Goal: Information Seeking & Learning: Learn about a topic

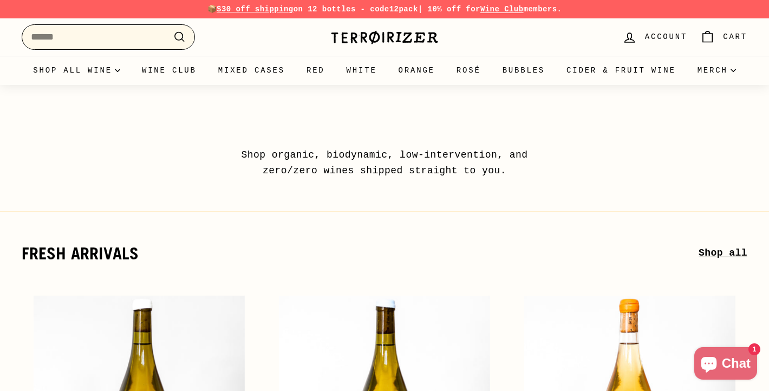
click at [141, 34] on input "Search" at bounding box center [108, 36] width 173 height 25
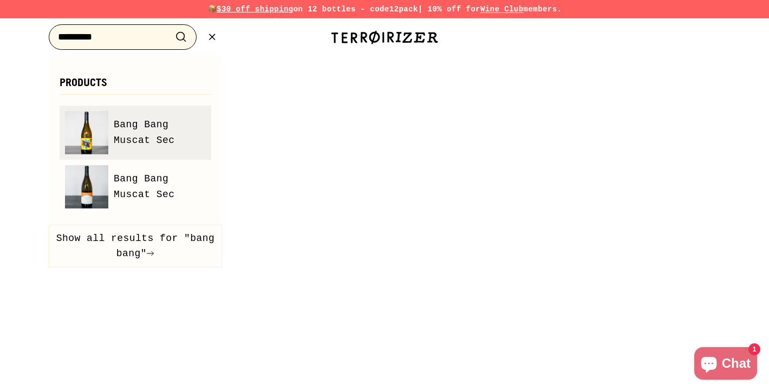
type input "*********"
click at [125, 109] on li "Bang Bang Muscat Sec" at bounding box center [136, 133] width 152 height 54
click at [139, 131] on span "Bang Bang Muscat Sec" at bounding box center [160, 132] width 92 height 31
click at [140, 132] on span "Bang Bang Muscat Sec" at bounding box center [160, 132] width 92 height 31
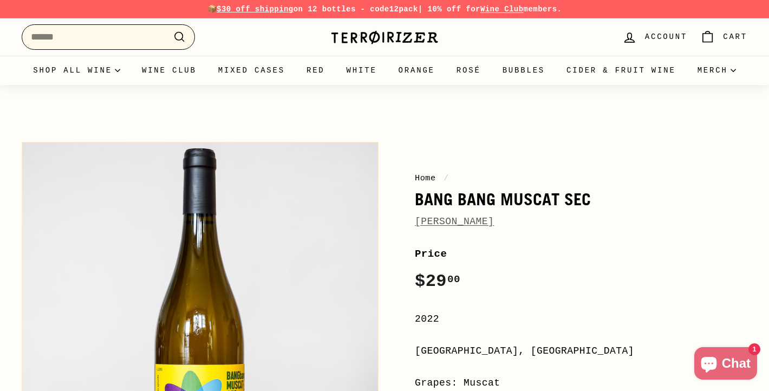
click at [129, 39] on input "Search" at bounding box center [108, 36] width 173 height 25
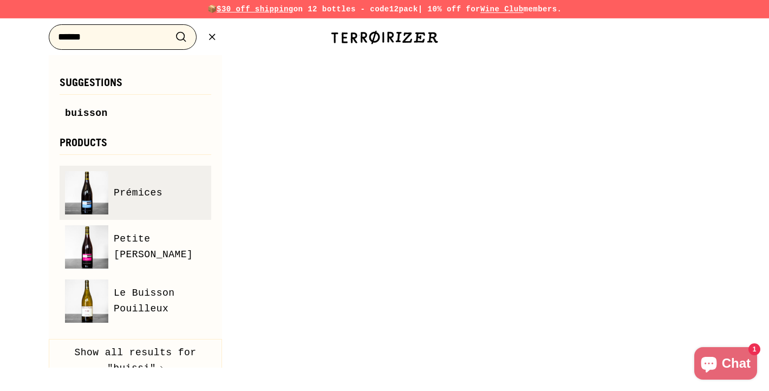
type input "******"
click at [154, 177] on link "Prémices" at bounding box center [135, 192] width 141 height 43
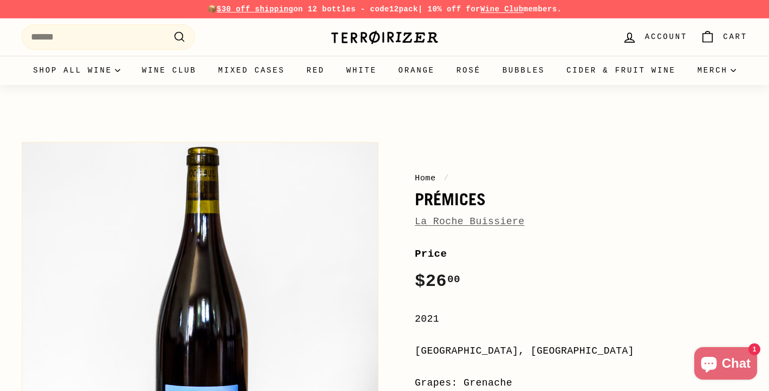
click at [457, 223] on link "La Roche Buissiere" at bounding box center [470, 221] width 110 height 11
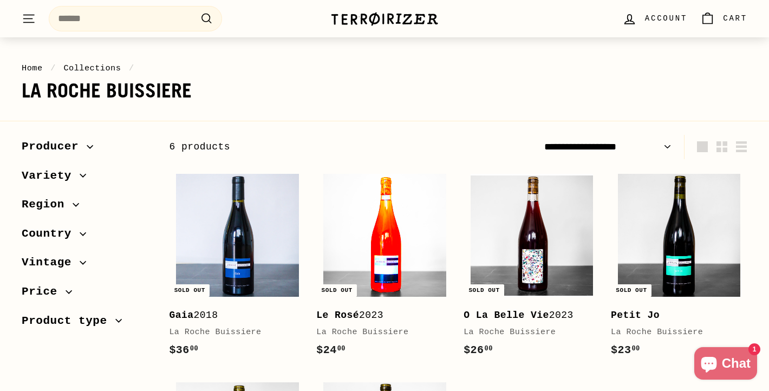
scroll to position [100, 0]
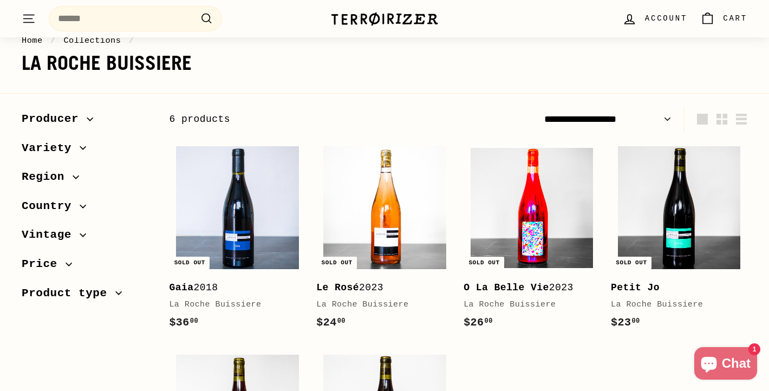
click at [518, 225] on img at bounding box center [532, 207] width 123 height 123
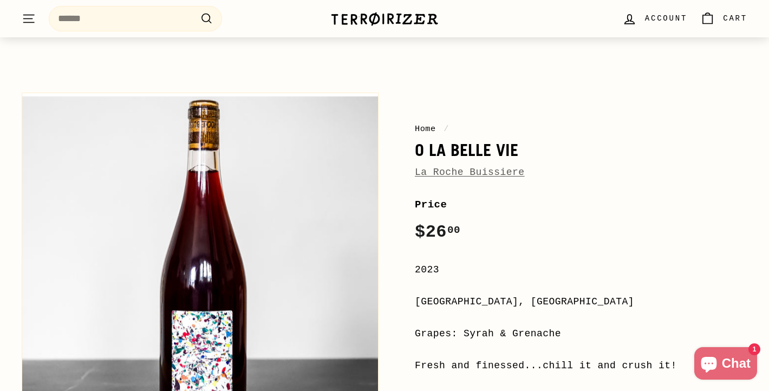
scroll to position [61, 0]
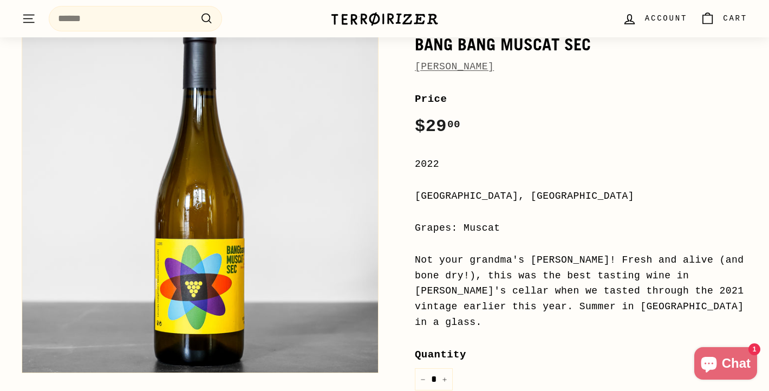
scroll to position [154, 0]
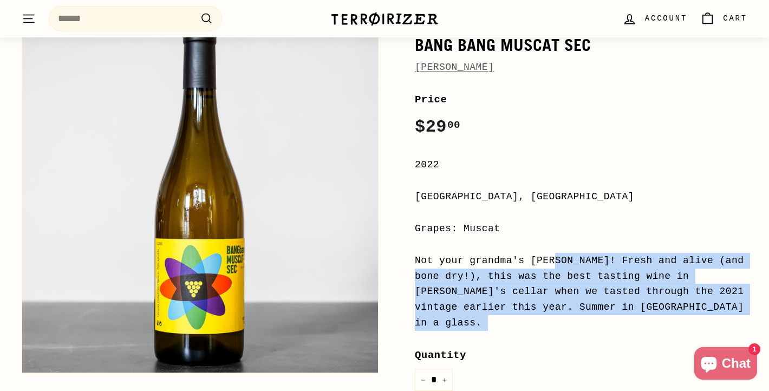
drag, startPoint x: 416, startPoint y: 261, endPoint x: 662, endPoint y: 319, distance: 253.1
click at [662, 319] on div "Price Regular price $29 00 $29.00 / 2022 Languedoc-Roussillon, France Grapes: M…" at bounding box center [581, 362] width 333 height 540
copy div "Not your grandma's Muscato! Fresh and alive (and bone dry!), this was the best …"
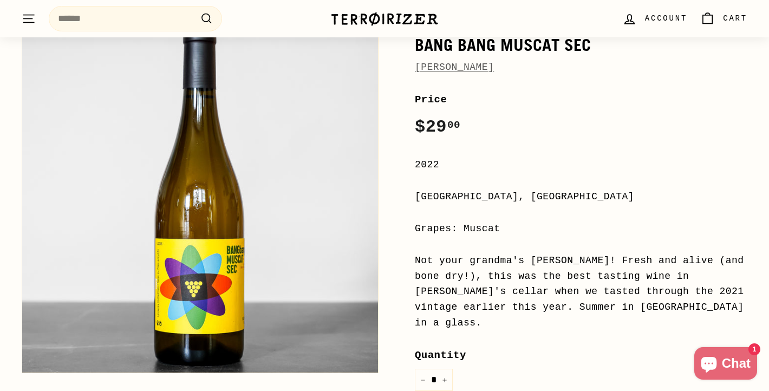
click at [542, 196] on div "Languedoc-Roussillon, France" at bounding box center [581, 197] width 333 height 16
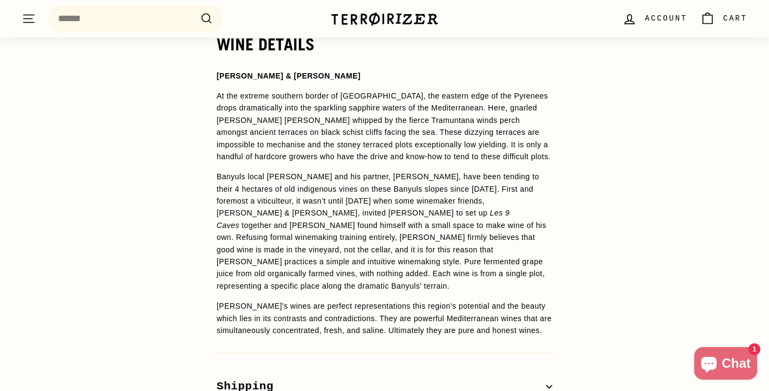
scroll to position [954, 0]
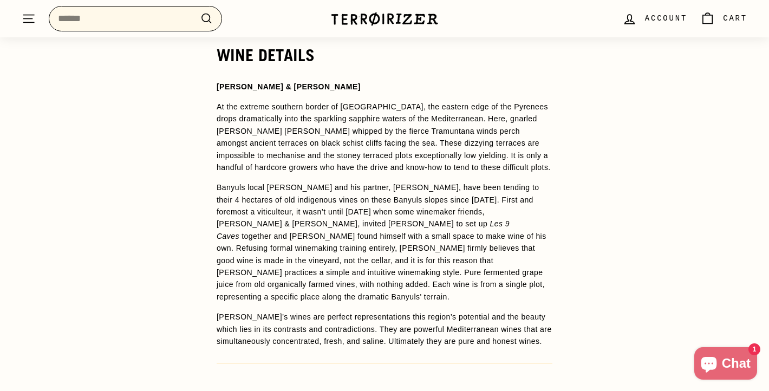
click at [158, 20] on input "Search" at bounding box center [135, 18] width 173 height 25
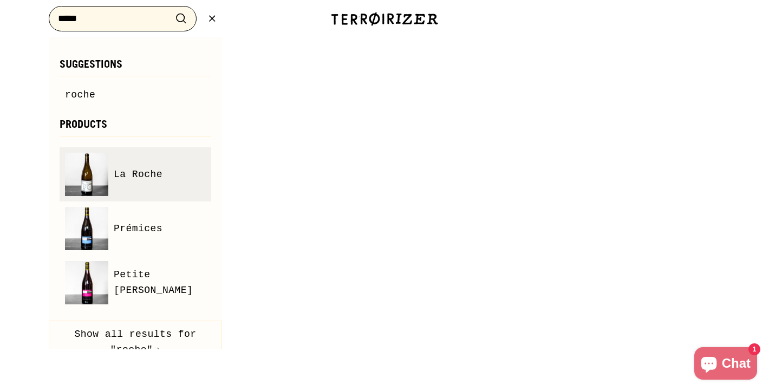
type input "*****"
click at [127, 166] on link "La Roche" at bounding box center [135, 174] width 141 height 43
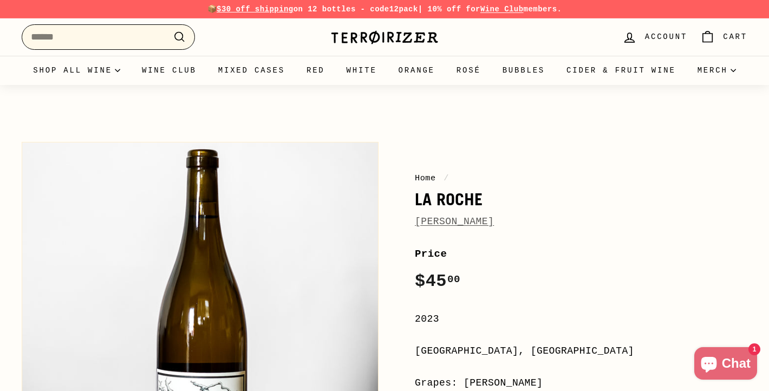
click at [95, 40] on input "Search" at bounding box center [108, 36] width 173 height 25
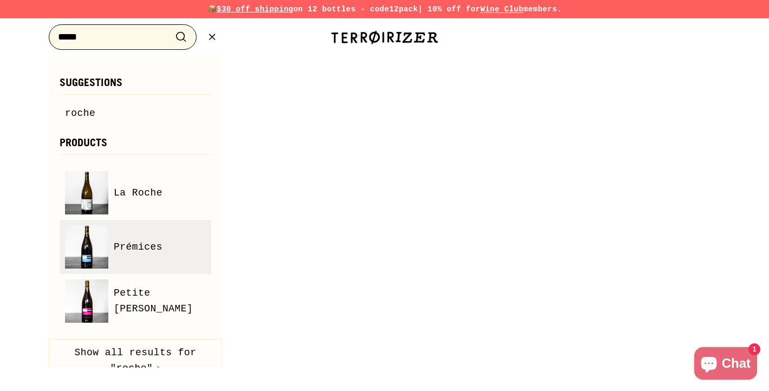
type input "*****"
click at [132, 256] on link "Prémices" at bounding box center [135, 246] width 141 height 43
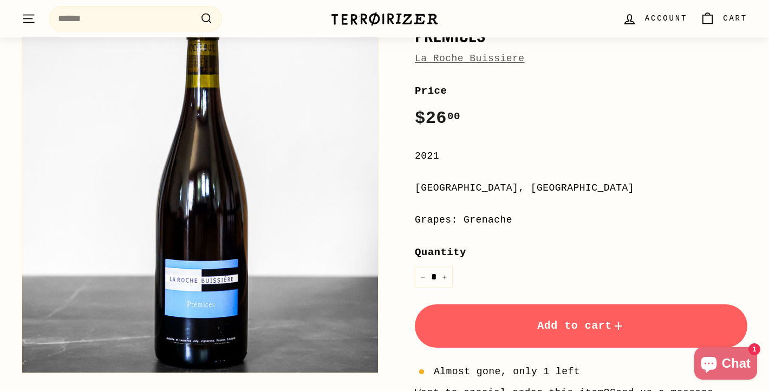
scroll to position [160, 0]
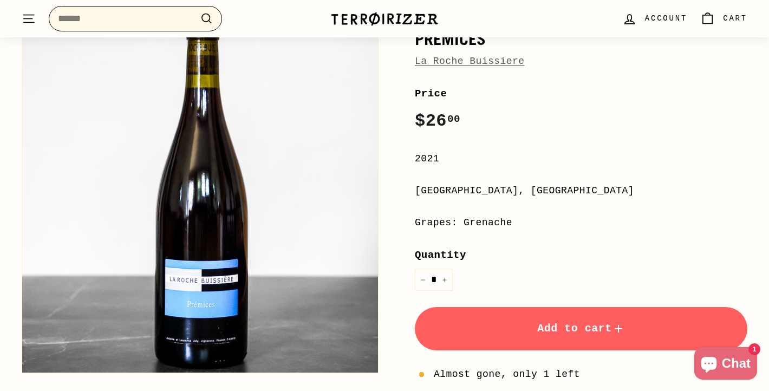
click at [147, 21] on input "Search" at bounding box center [135, 18] width 173 height 25
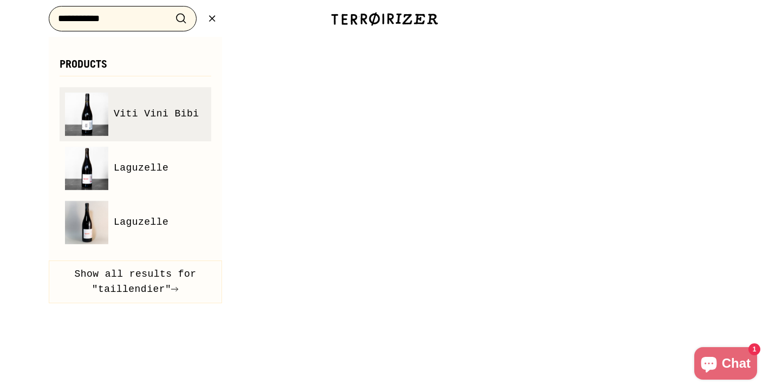
type input "**********"
click at [157, 118] on span "Viti Vini Bibi" at bounding box center [157, 114] width 86 height 16
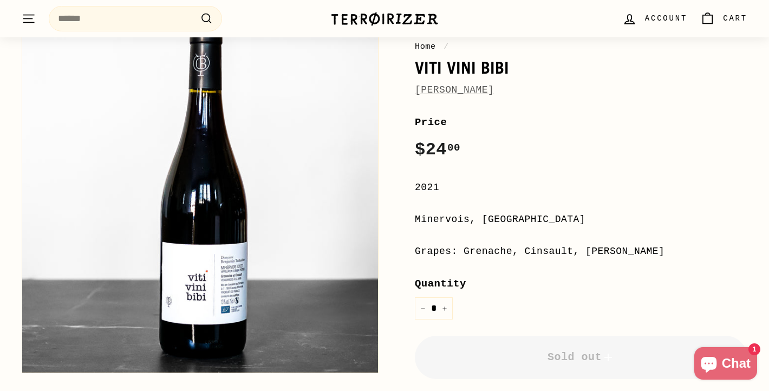
scroll to position [132, 0]
